Goal: Task Accomplishment & Management: Use online tool/utility

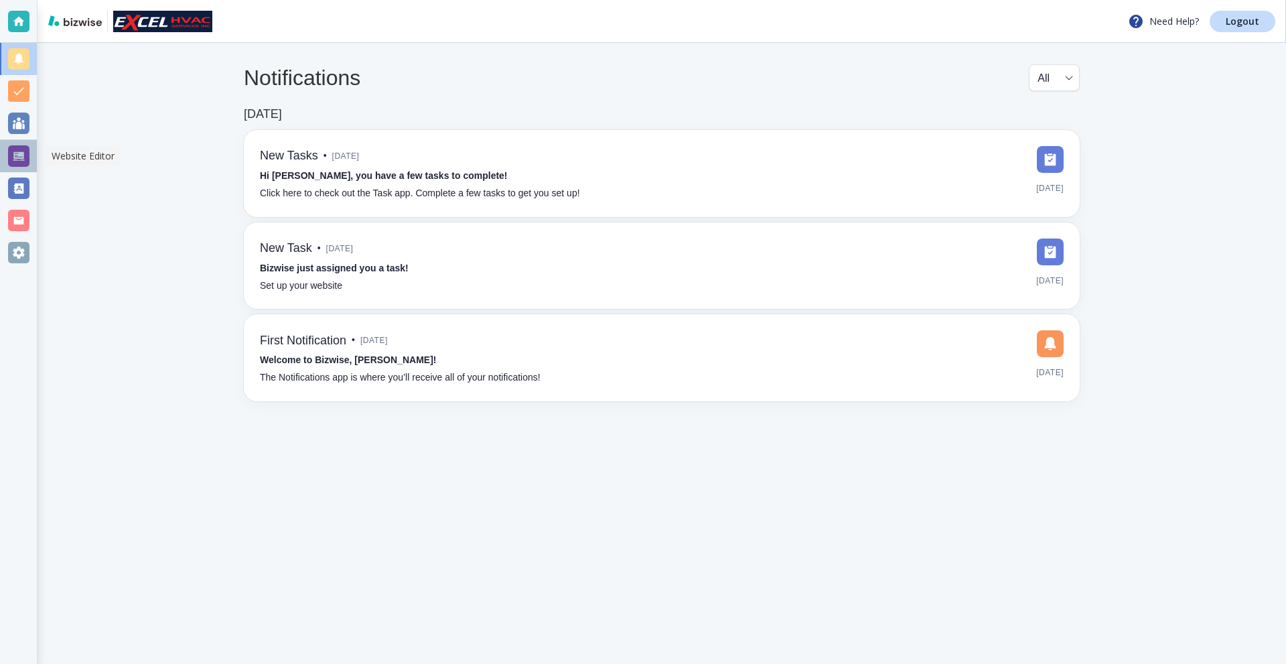
click at [14, 161] on div at bounding box center [18, 155] width 21 height 21
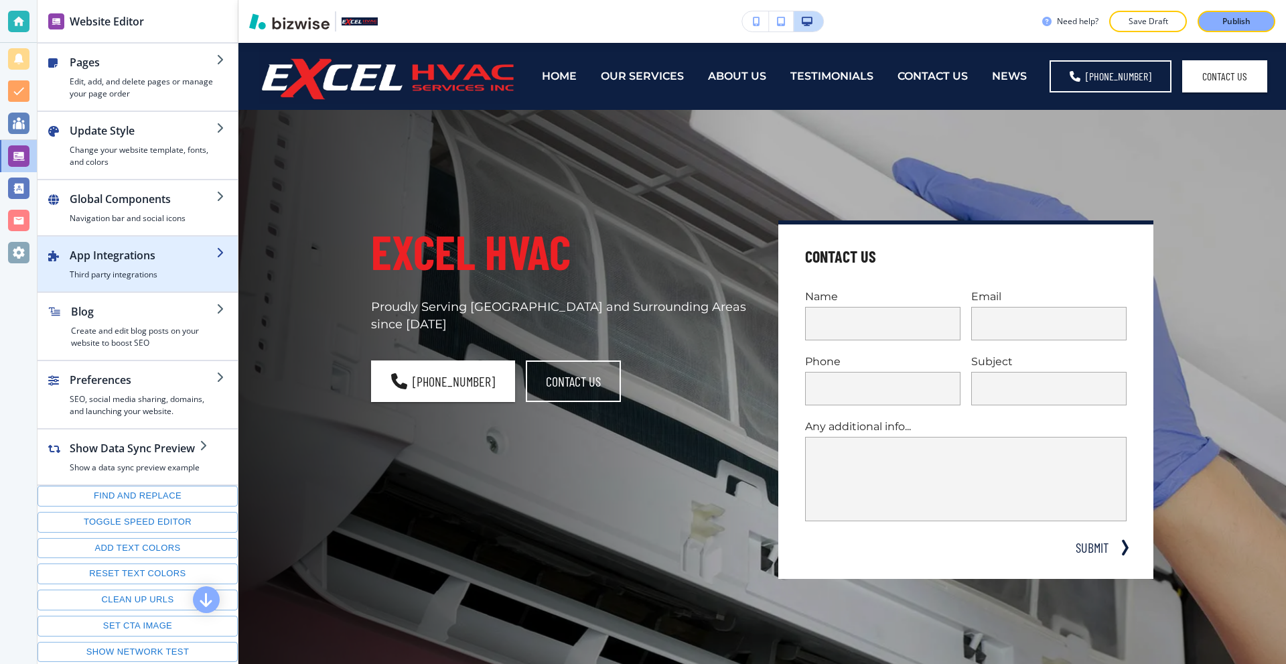
click at [157, 257] on h2 "App Integrations" at bounding box center [143, 255] width 147 height 16
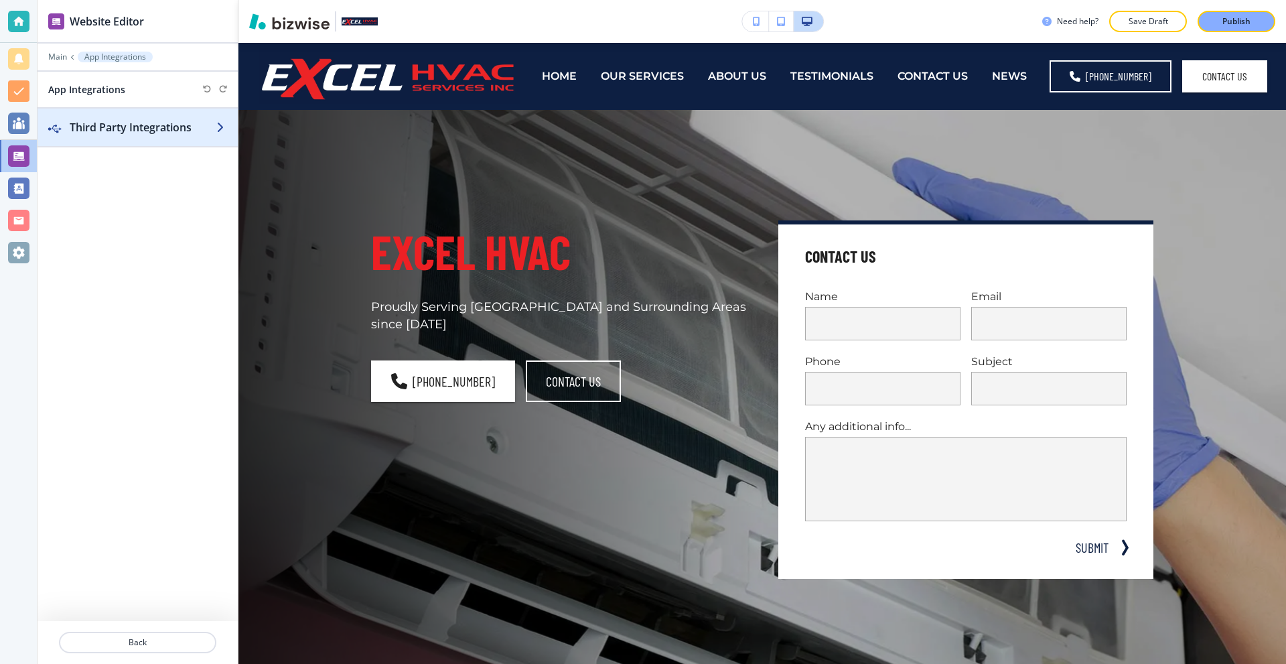
click at [141, 132] on h2 "Third Party Integrations" at bounding box center [143, 127] width 147 height 16
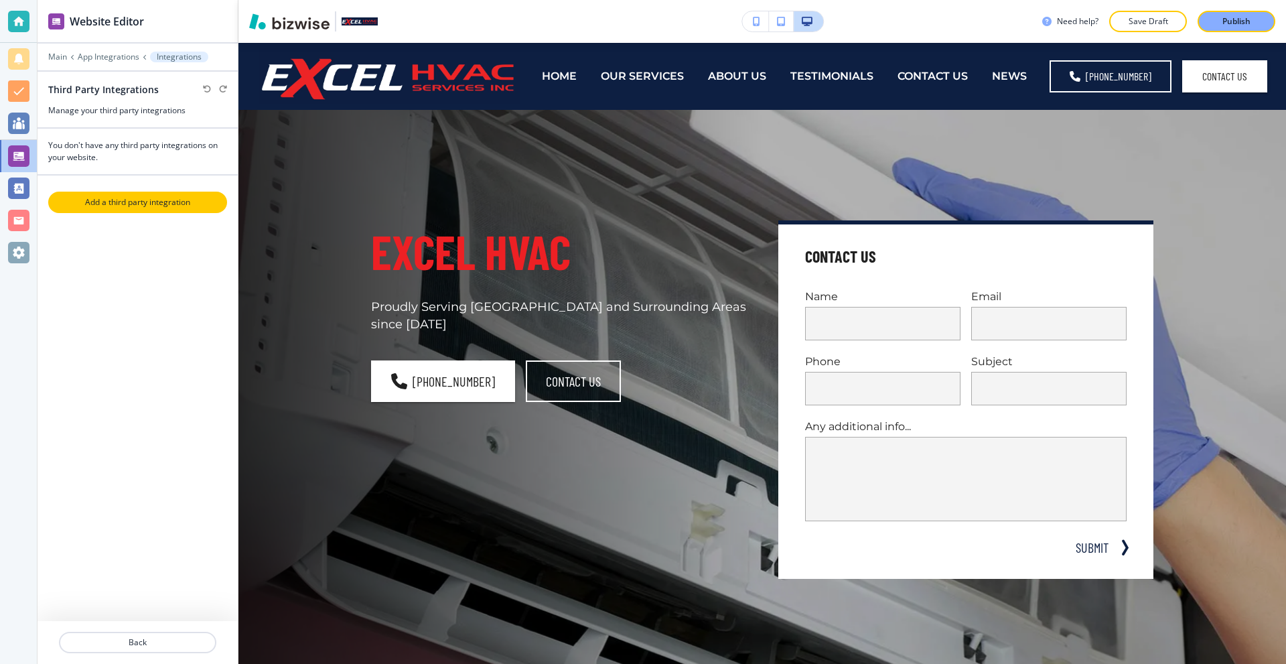
click at [139, 212] on button "Add a third party integration" at bounding box center [137, 202] width 179 height 21
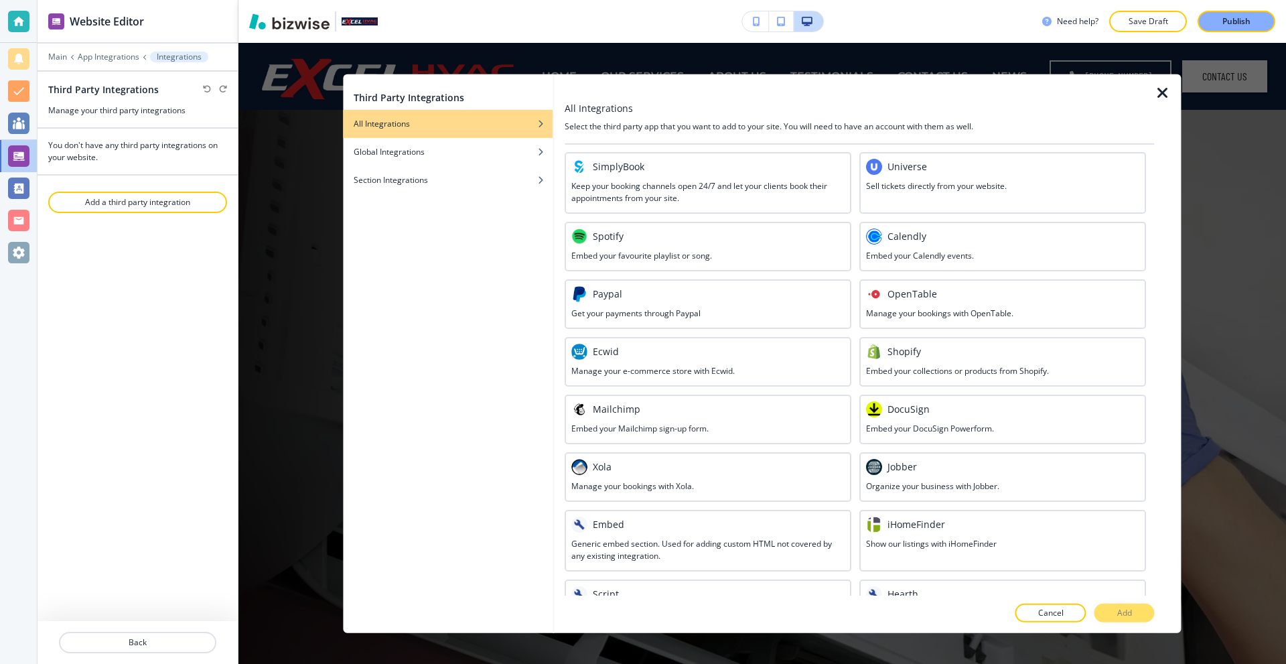
scroll to position [480, 0]
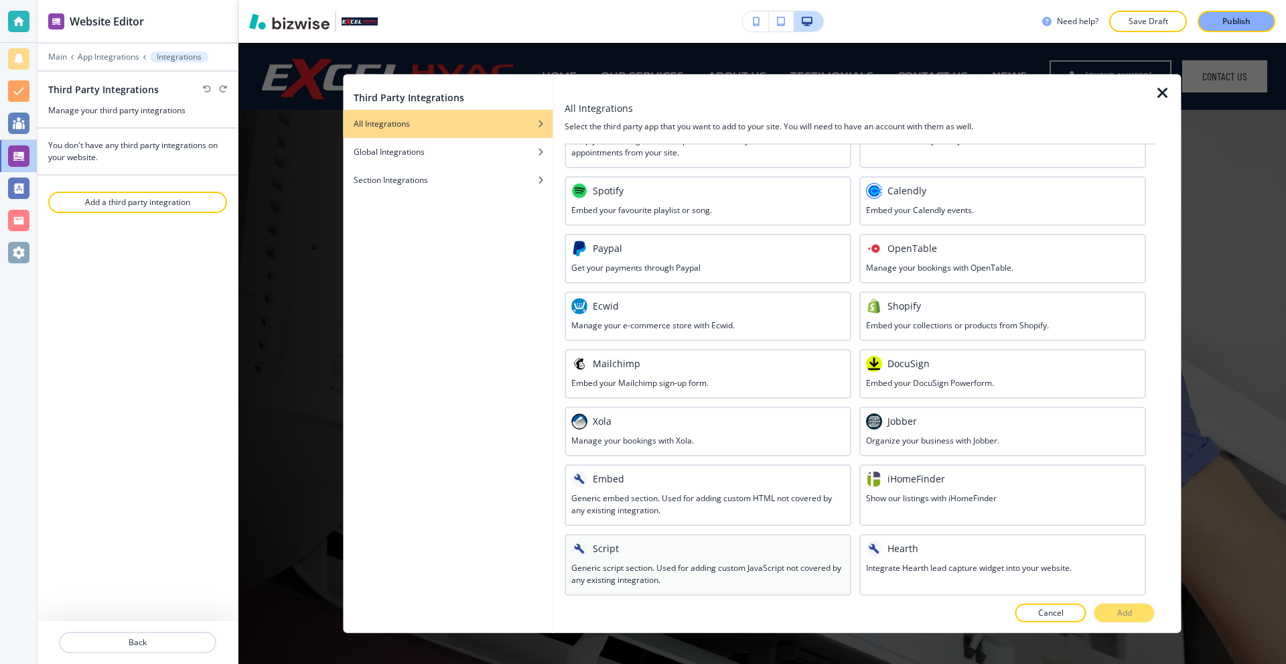
click at [691, 552] on div "Script" at bounding box center [707, 548] width 273 height 16
click at [1102, 609] on button "Add" at bounding box center [1124, 612] width 60 height 19
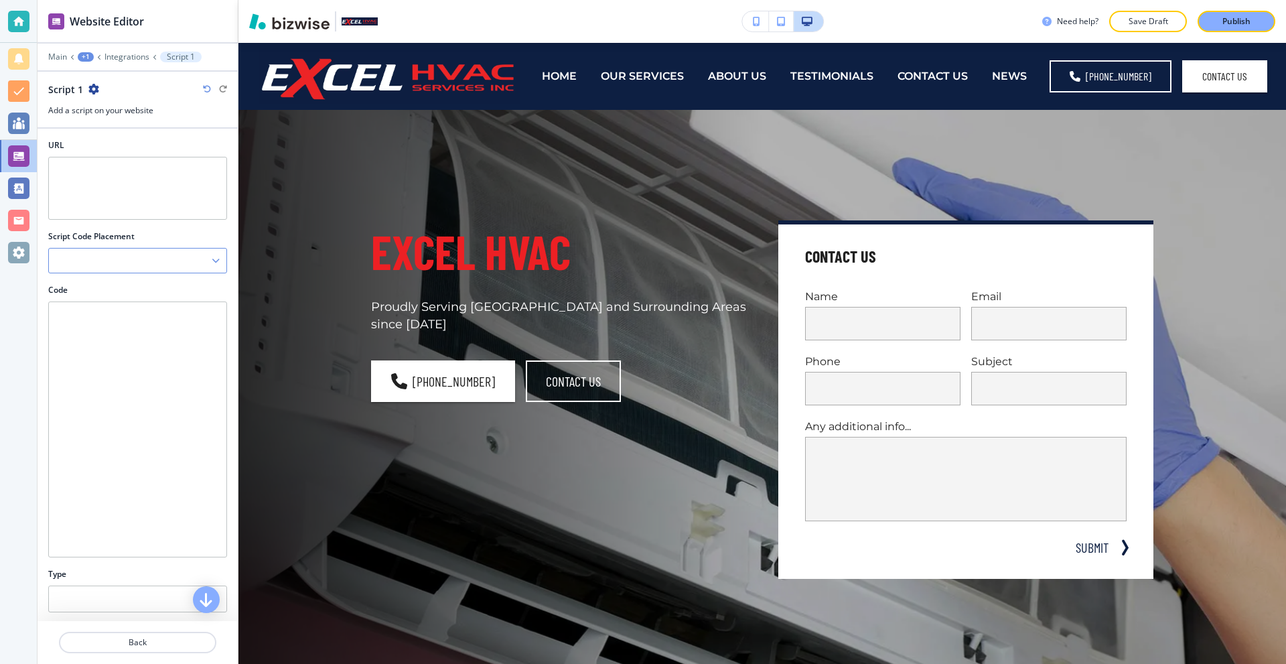
click at [135, 258] on div at bounding box center [137, 260] width 177 height 24
click at [143, 226] on div "URL" at bounding box center [138, 184] width 200 height 91
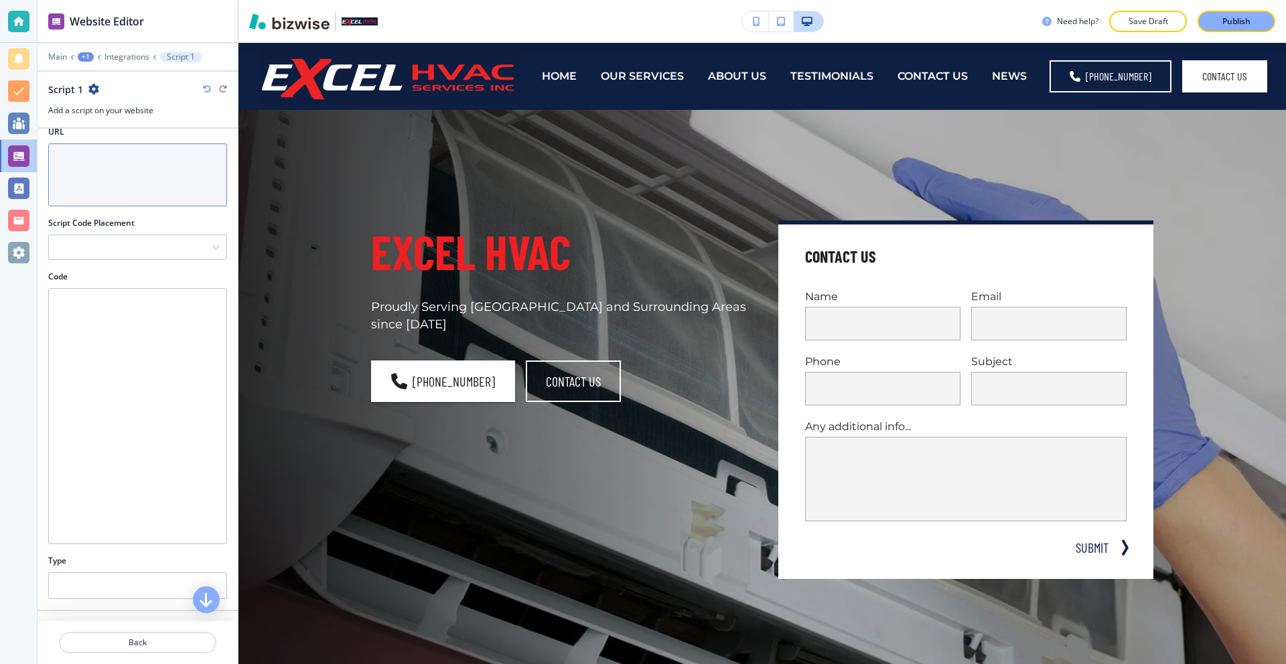
scroll to position [0, 0]
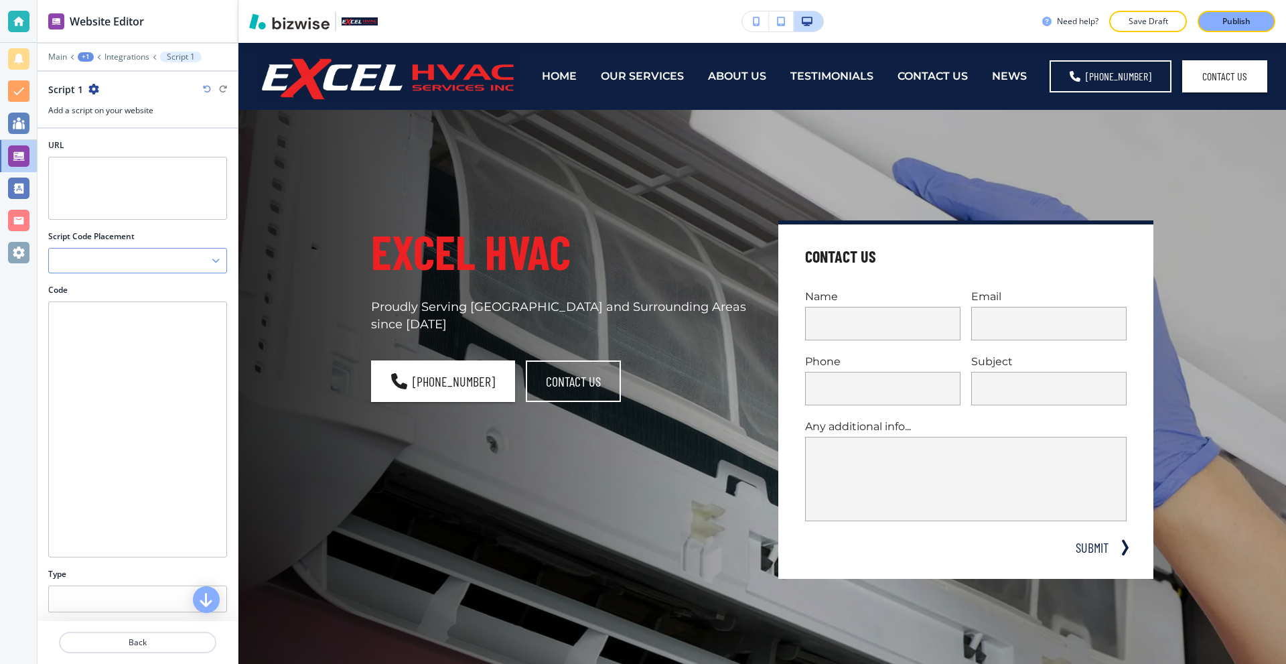
click at [157, 256] on div at bounding box center [137, 260] width 177 height 24
click at [204, 236] on div "Script Code Placement" at bounding box center [137, 236] width 179 height 12
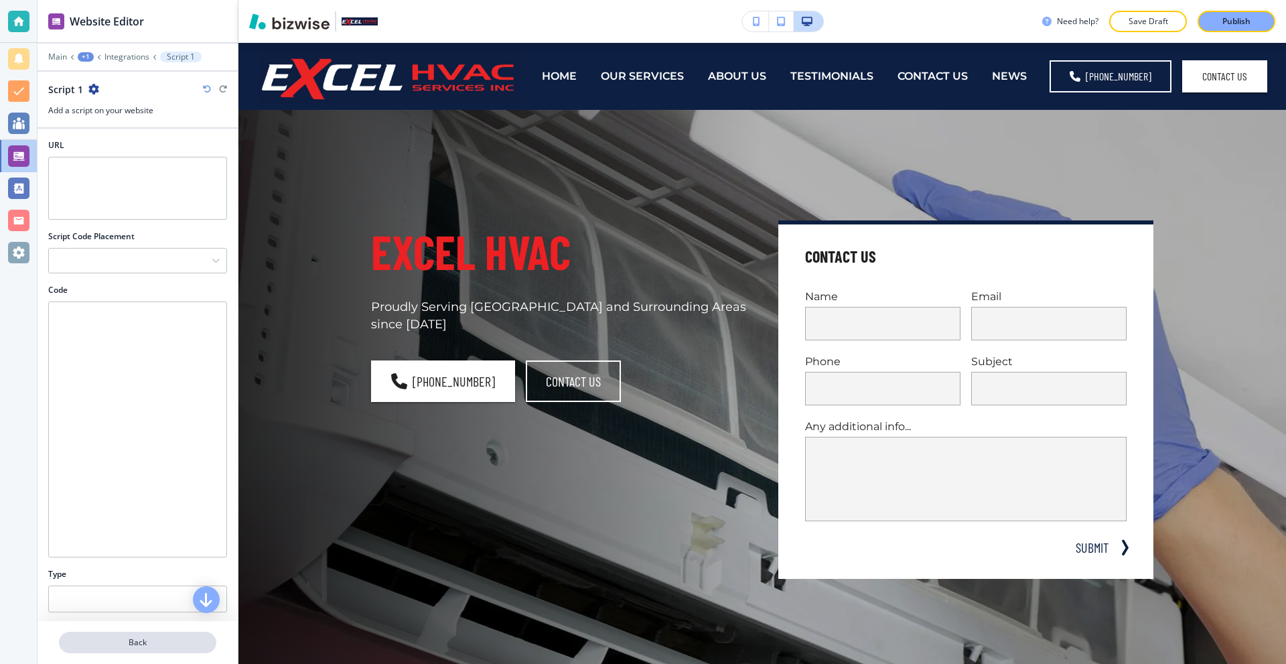
click at [133, 640] on p "Back" at bounding box center [137, 642] width 155 height 12
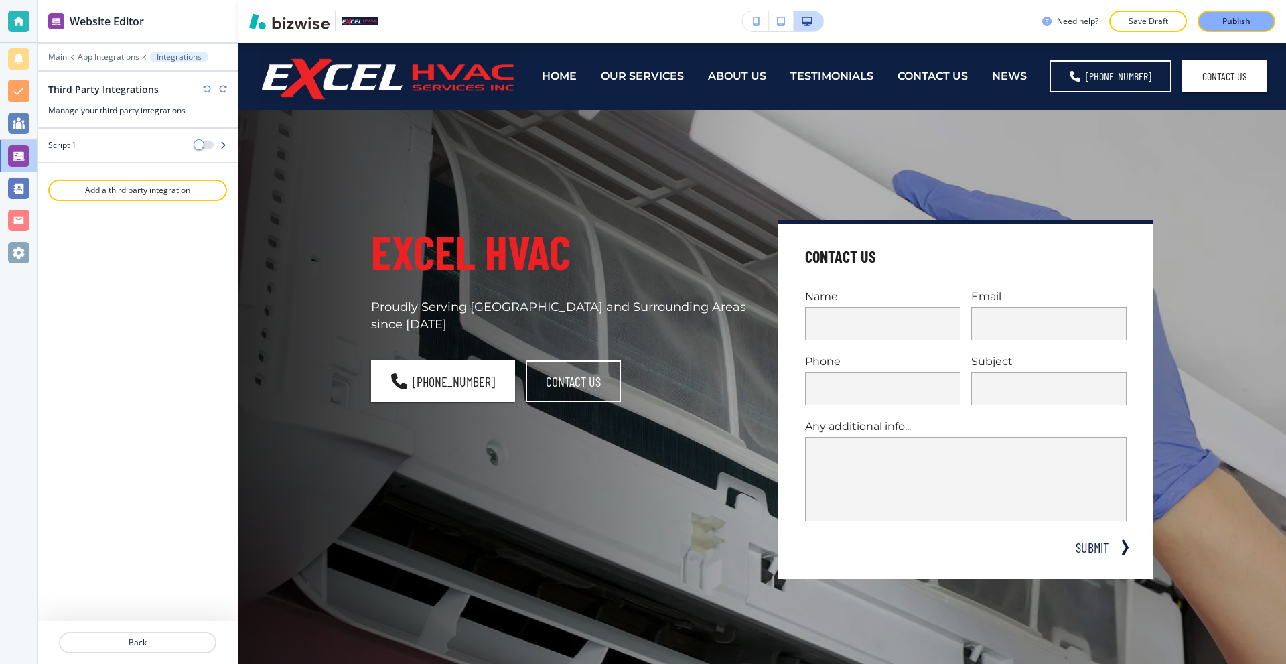
click at [118, 143] on div "Script 1" at bounding box center [111, 145] width 147 height 12
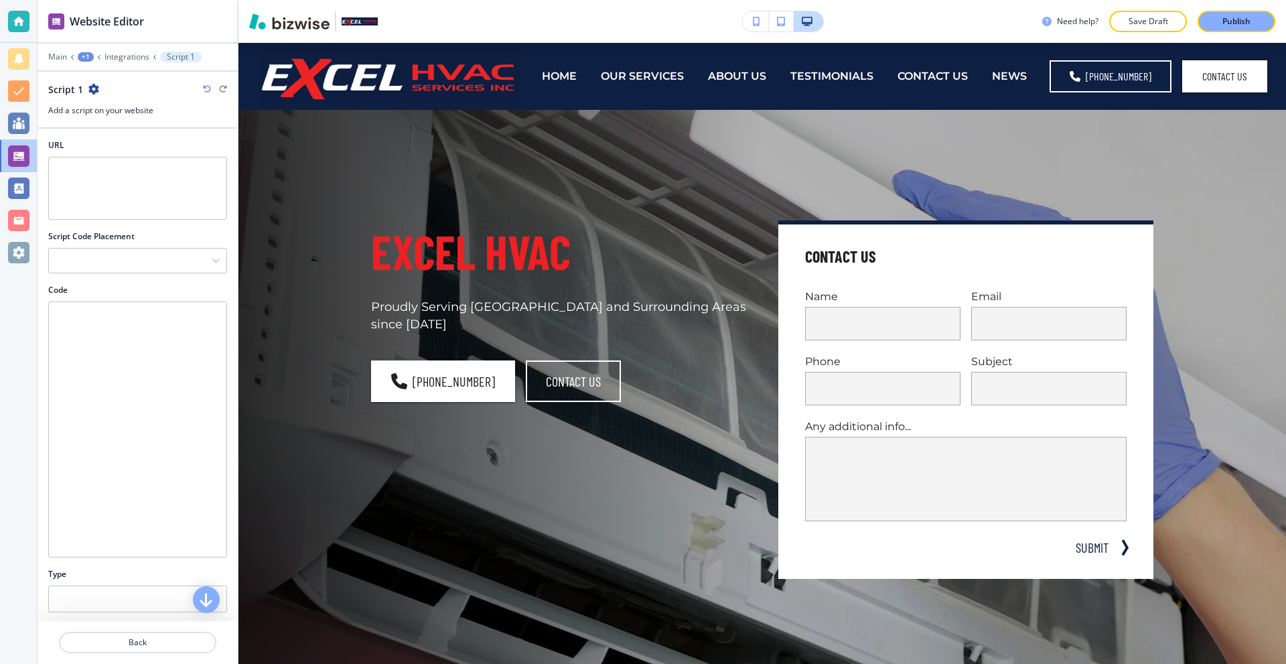
click at [98, 87] on div "Script 1" at bounding box center [137, 89] width 179 height 14
click at [95, 87] on icon "button" at bounding box center [93, 89] width 11 height 11
click at [133, 133] on p "Delete Script 1" at bounding box center [130, 136] width 68 height 12
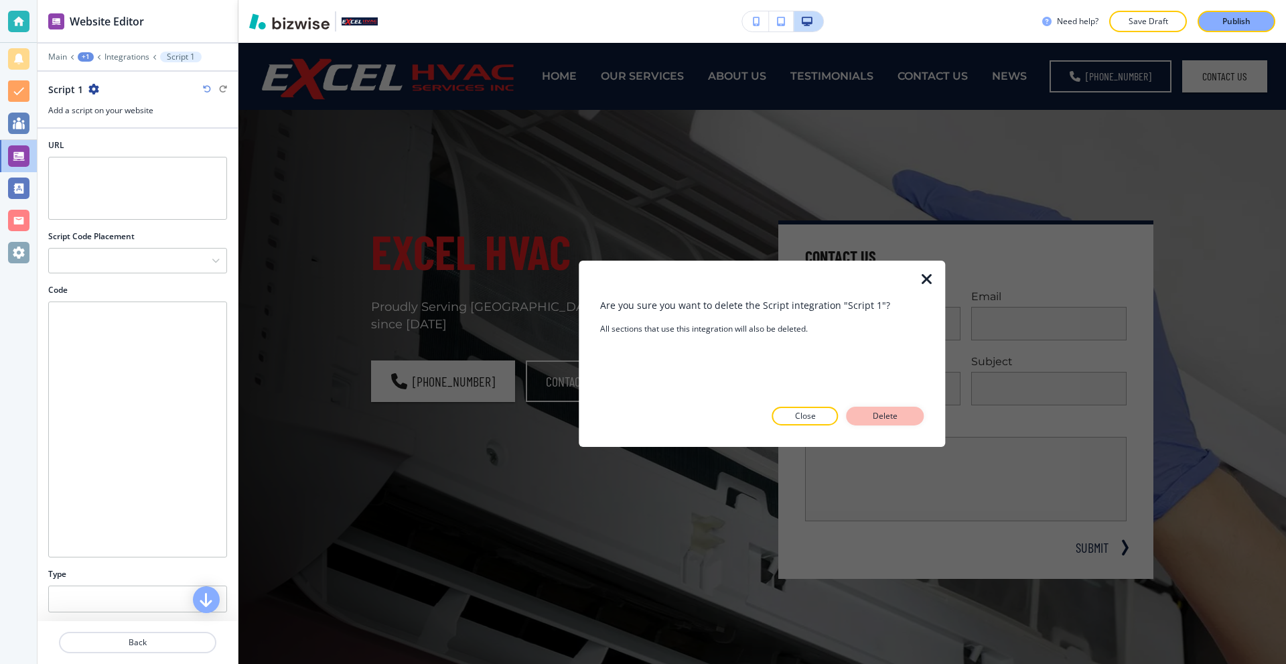
drag, startPoint x: 846, startPoint y: 405, endPoint x: 852, endPoint y: 412, distance: 9.0
click at [851, 411] on div "Are you sure you want to delete the Script integration "Script 1"? All sections…" at bounding box center [761, 352] width 323 height 143
click at [856, 416] on button "Delete" at bounding box center [885, 415] width 78 height 19
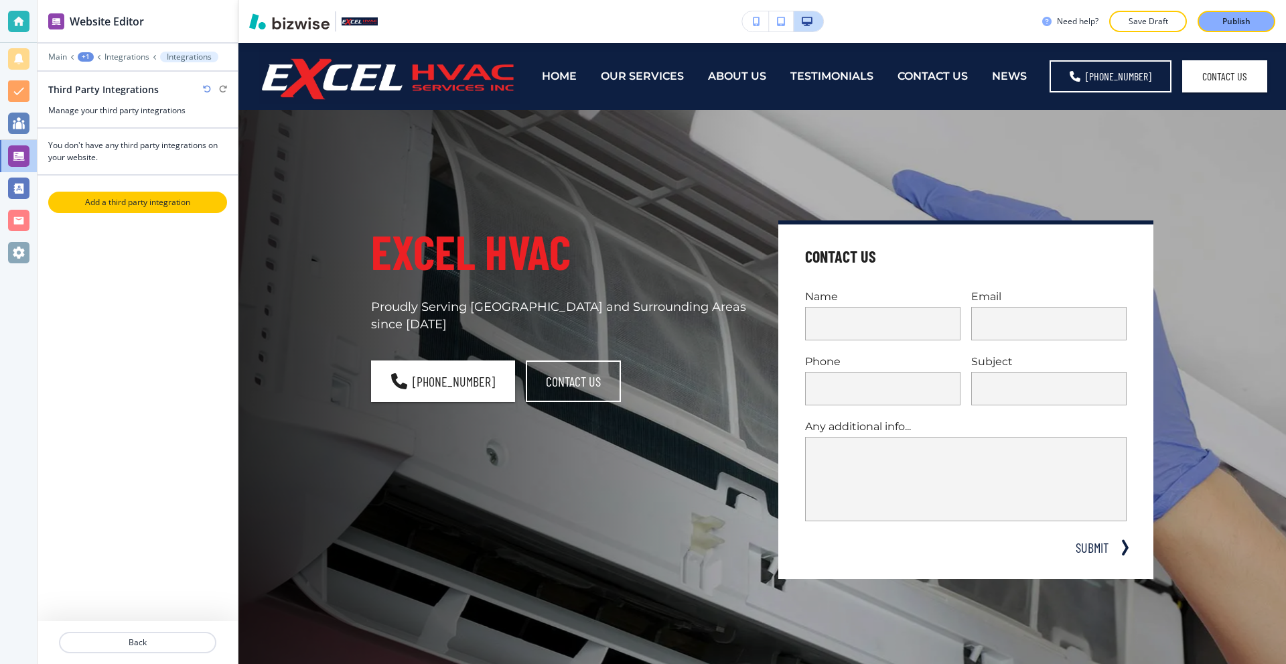
click at [197, 198] on p "Add a third party integration" at bounding box center [138, 202] width 176 height 12
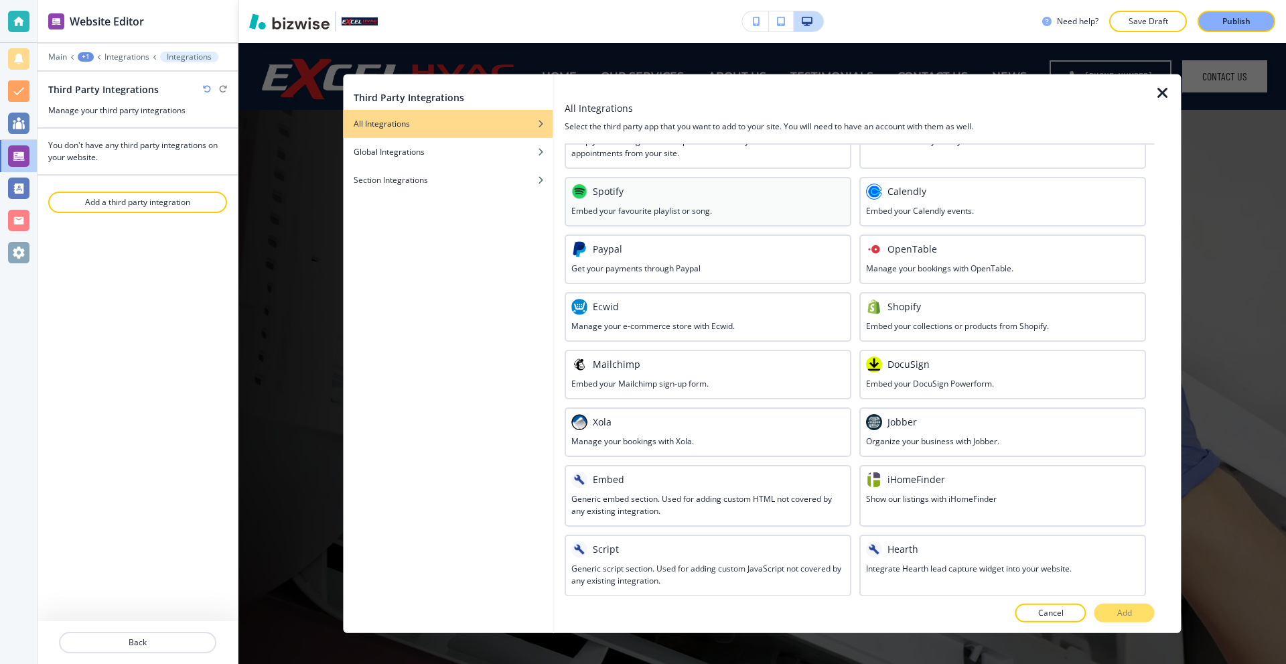
scroll to position [480, 0]
click at [695, 481] on div "Embed" at bounding box center [707, 478] width 273 height 16
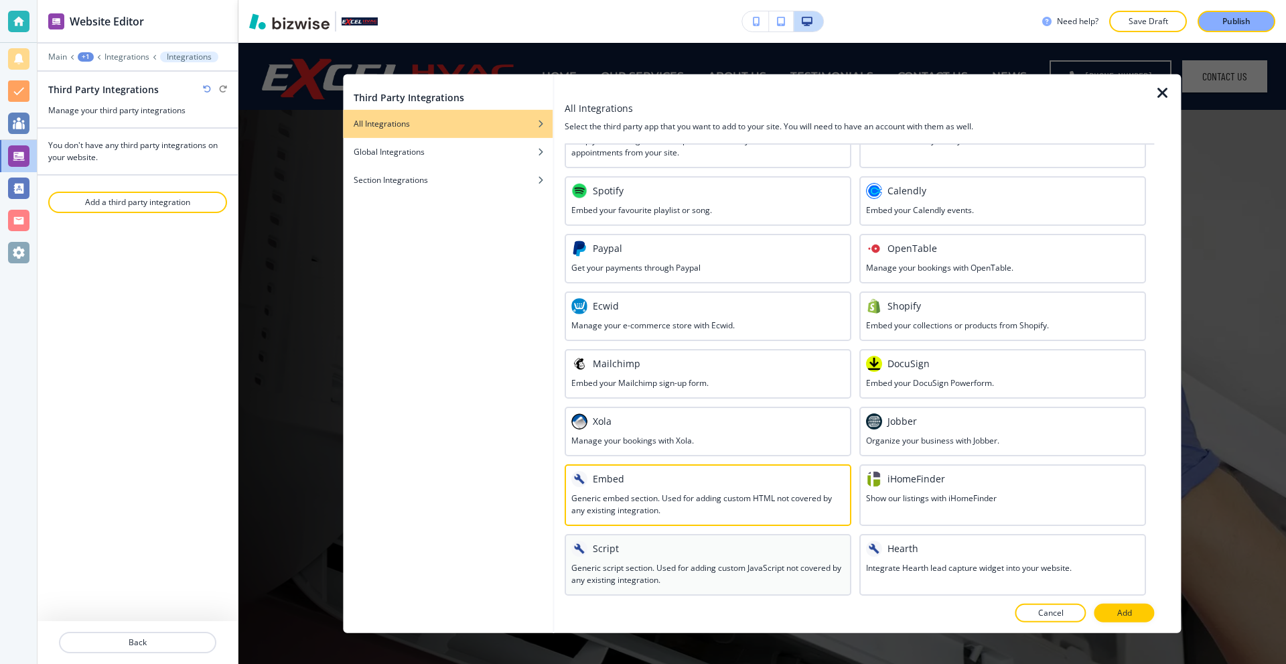
click at [680, 538] on div "Script Generic script section. Used for adding custom JavaScript not covered by…" at bounding box center [708, 564] width 287 height 62
